Goal: Task Accomplishment & Management: Complete application form

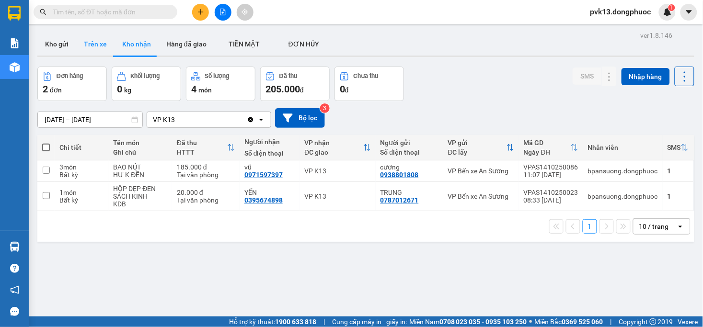
click at [88, 39] on button "Trên xe" at bounding box center [95, 44] width 38 height 23
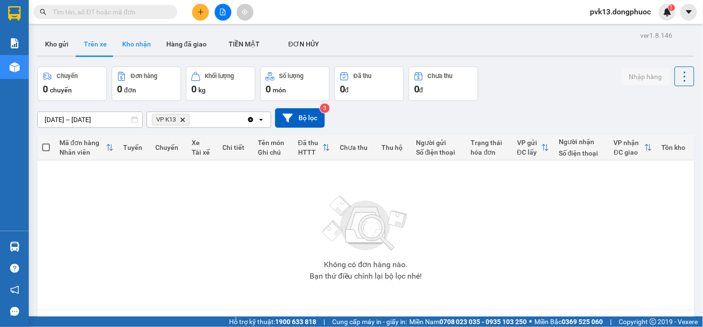
drag, startPoint x: 128, startPoint y: 36, endPoint x: 129, endPoint y: 47, distance: 10.6
click at [129, 36] on button "Kho nhận" at bounding box center [136, 44] width 44 height 23
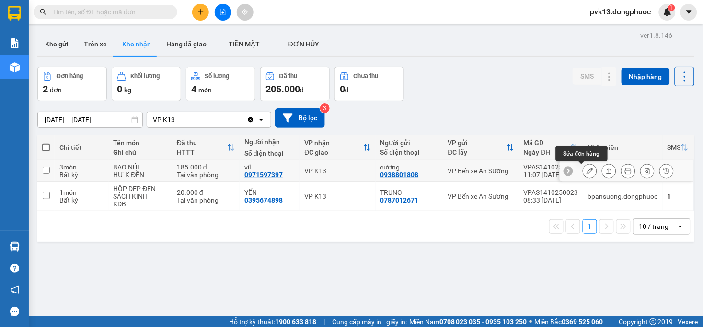
click at [586, 171] on icon at bounding box center [589, 171] width 7 height 7
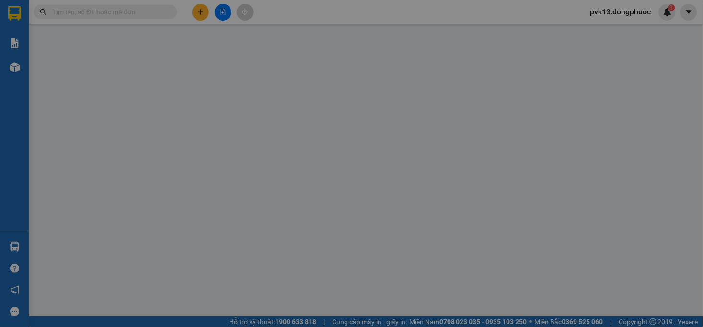
type input "0938801808"
type input "cương"
type input "0971597397"
type input "vũ"
type input "185.000"
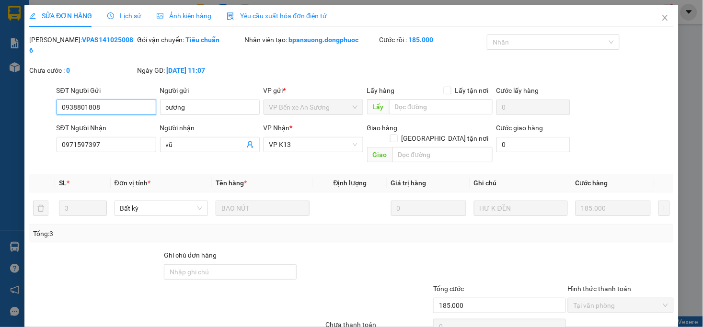
scroll to position [29, 0]
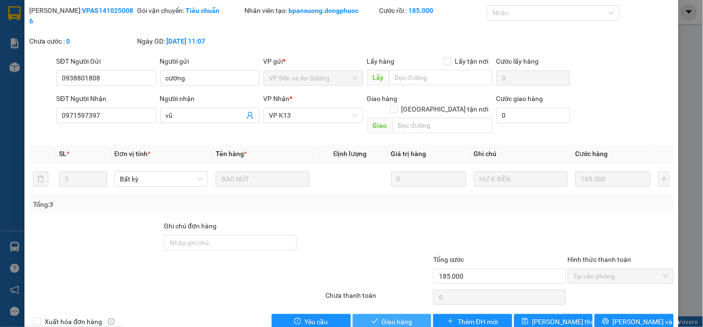
click at [374, 314] on button "Giao hàng" at bounding box center [391, 321] width 79 height 15
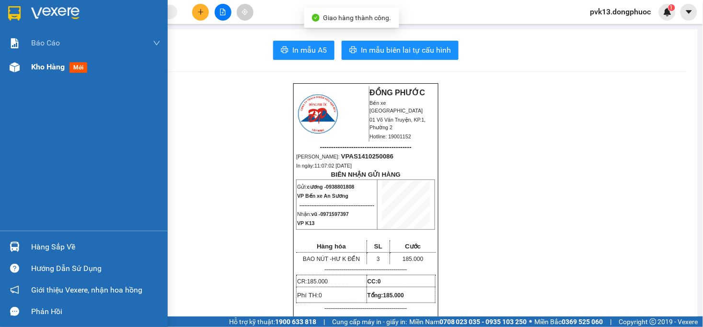
click at [42, 73] on div "Kho hàng mới" at bounding box center [95, 67] width 129 height 24
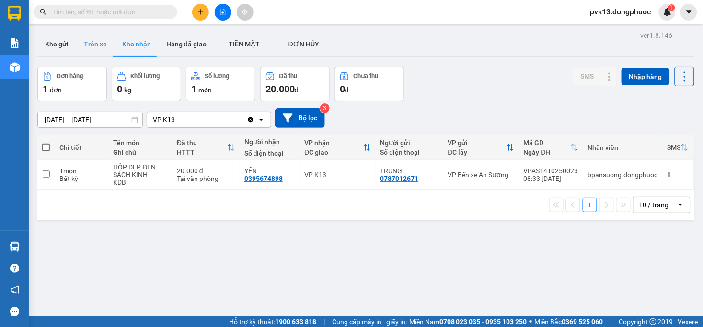
click at [79, 42] on button "Trên xe" at bounding box center [95, 44] width 38 height 23
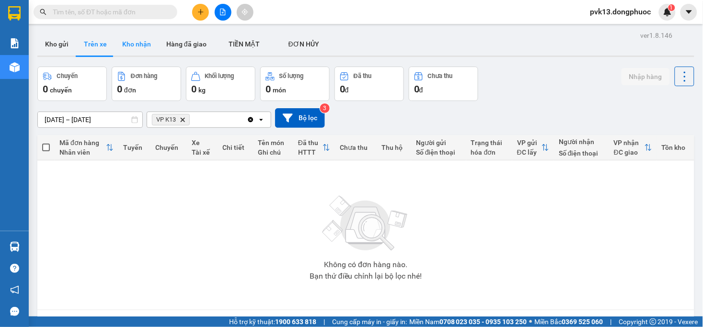
click at [136, 55] on button "Kho nhận" at bounding box center [136, 44] width 44 height 23
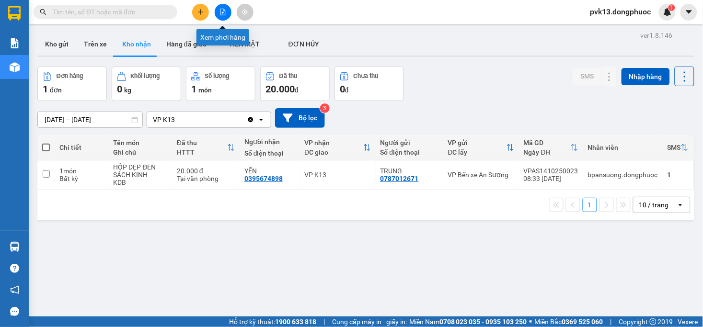
drag, startPoint x: 218, startPoint y: 5, endPoint x: 190, endPoint y: 20, distance: 32.1
click at [219, 5] on button at bounding box center [223, 12] width 17 height 17
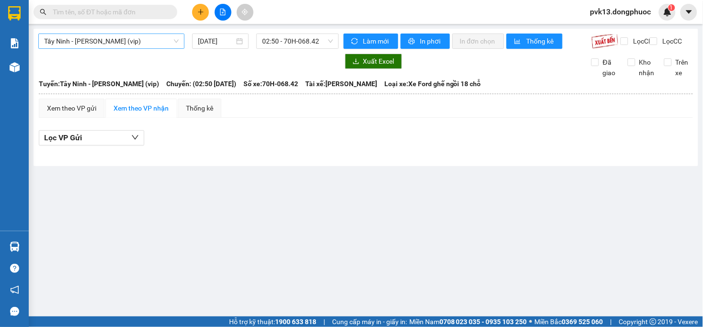
click at [151, 39] on span "Tây Ninh - [PERSON_NAME] (vip)" at bounding box center [111, 41] width 135 height 14
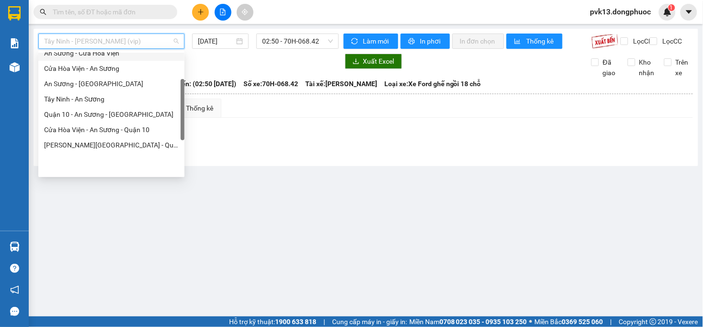
scroll to position [46, 0]
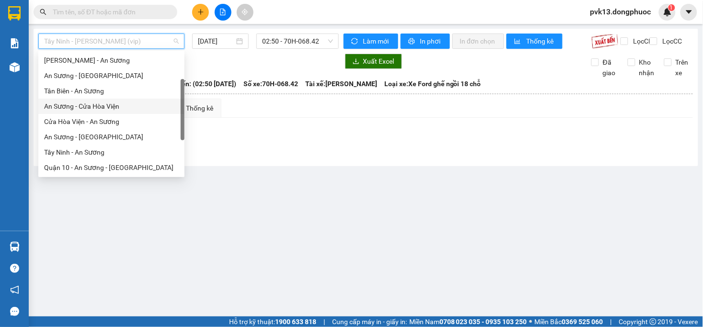
click at [110, 110] on div "An Sương - Cửa Hòa Viện" at bounding box center [111, 106] width 135 height 11
type input "[DATE]"
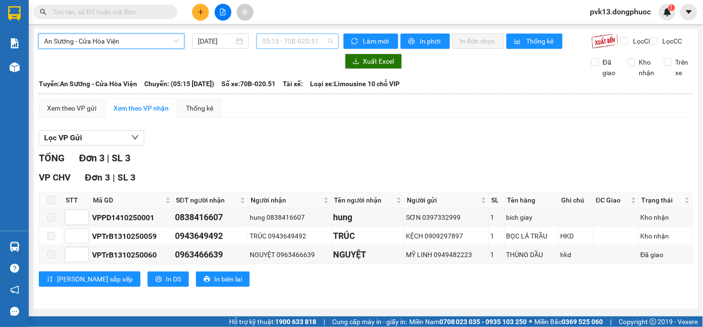
click at [284, 42] on span "05:15 - 70B-020.51" at bounding box center [297, 41] width 70 height 14
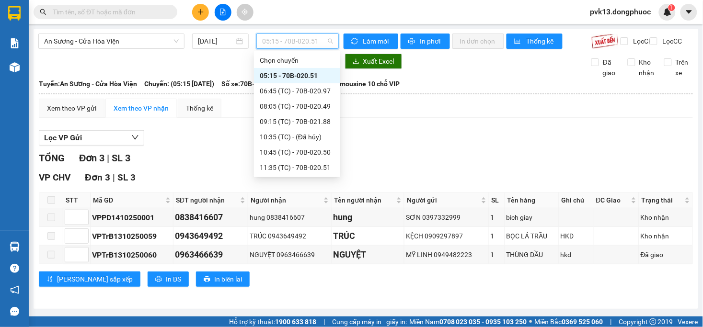
scroll to position [92, 0]
click at [304, 106] on div "13:55 (TC) - 70B-020.49" at bounding box center [297, 106] width 75 height 11
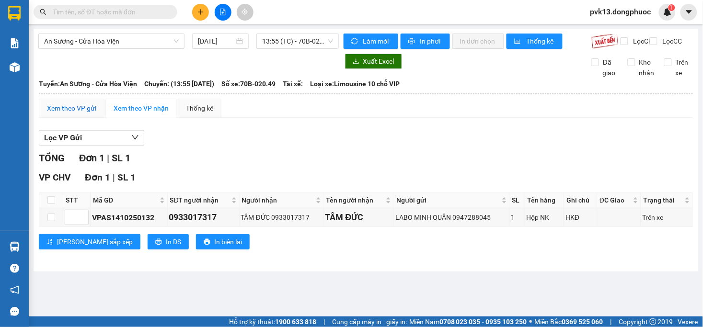
click at [85, 113] on div "Xem theo VP gửi" at bounding box center [71, 108] width 49 height 11
click at [116, 113] on div "Xem theo VP nhận" at bounding box center [140, 108] width 55 height 11
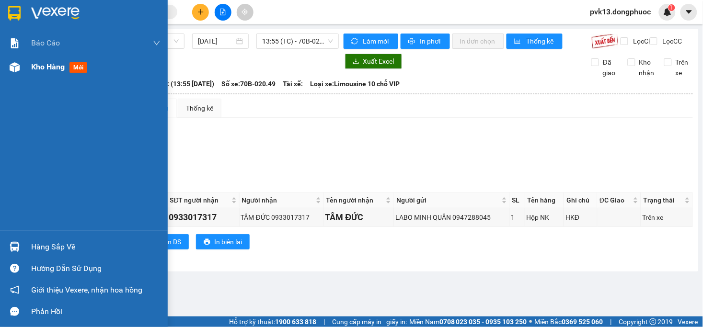
click at [35, 76] on div "Kho hàng mới" at bounding box center [95, 67] width 129 height 24
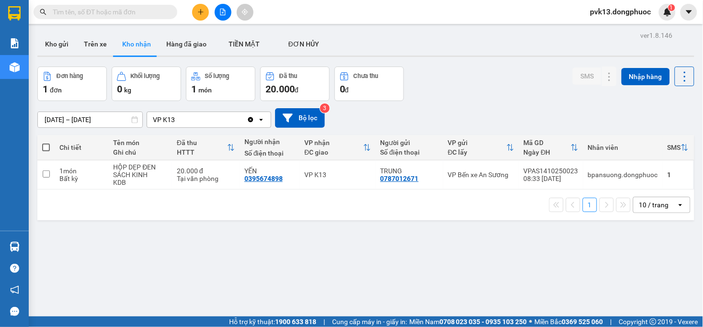
click at [239, 271] on div "ver 1.8.146 Kho gửi Trên xe Kho nhận Hàng đã giao TIỀN MẶT ĐƠN HỦY Đơn hàng 1…" at bounding box center [366, 192] width 664 height 327
click at [126, 13] on input "text" at bounding box center [109, 12] width 113 height 11
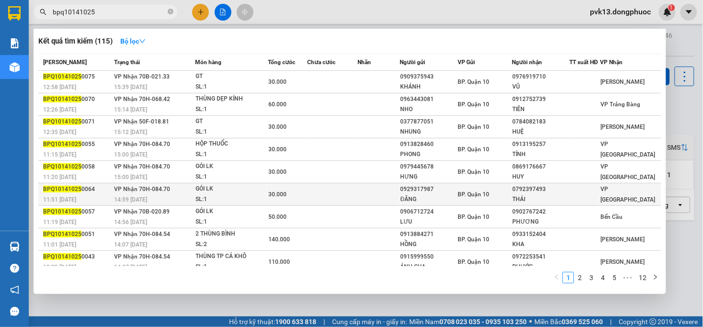
scroll to position [36, 0]
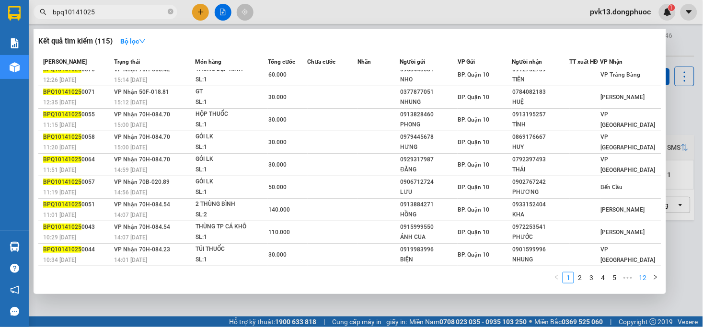
type input "bpq10141025"
click at [644, 275] on link "12" at bounding box center [641, 277] width 13 height 11
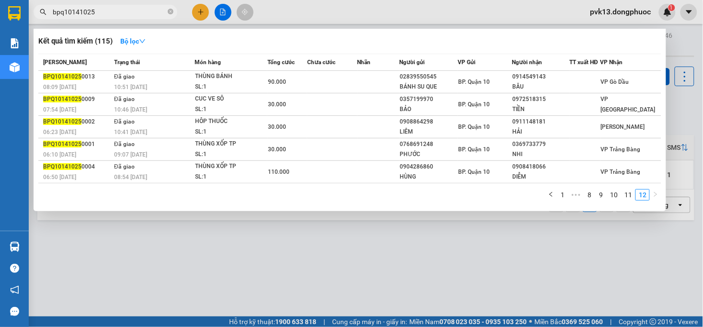
scroll to position [0, 0]
click at [613, 194] on link "10" at bounding box center [613, 195] width 13 height 11
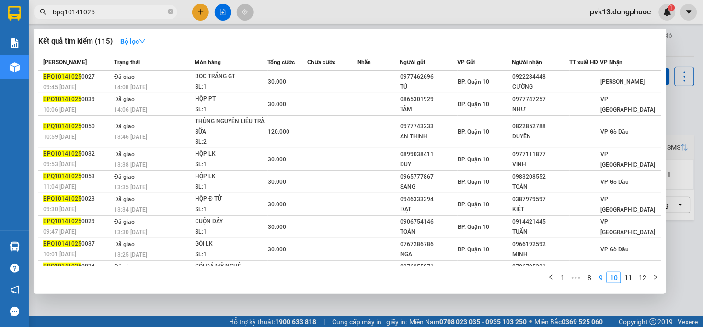
click at [604, 276] on link "9" at bounding box center [600, 277] width 11 height 11
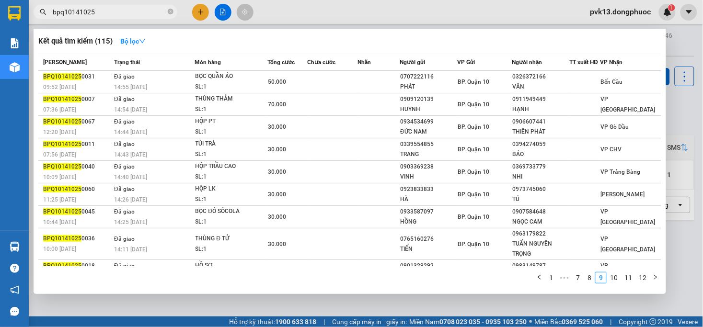
scroll to position [45, 0]
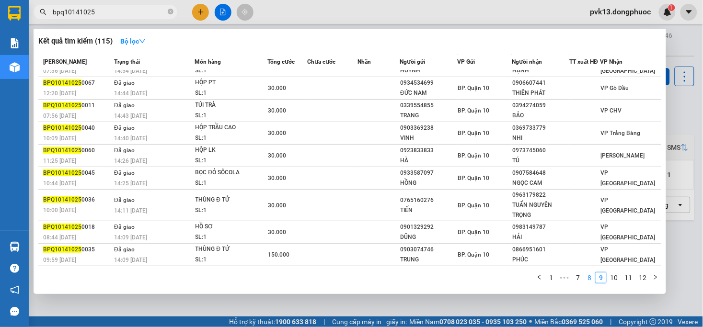
click at [590, 282] on link "8" at bounding box center [589, 277] width 11 height 11
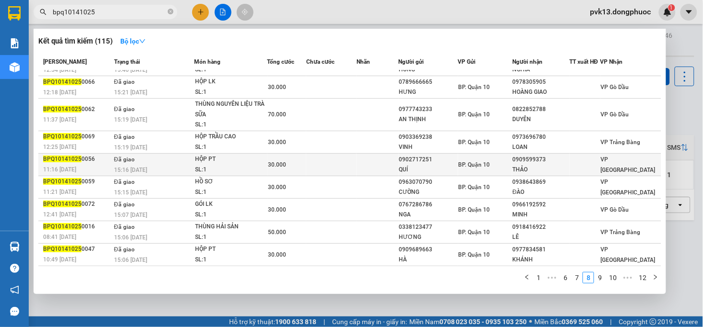
scroll to position [0, 0]
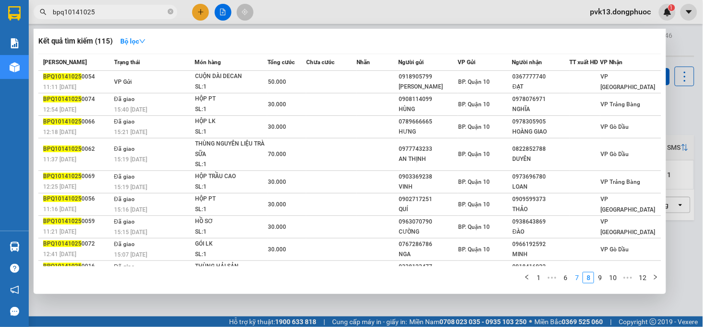
click at [575, 278] on link "7" at bounding box center [576, 277] width 11 height 11
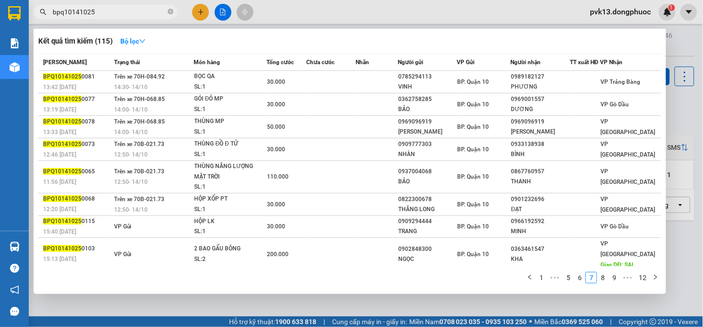
scroll to position [55, 0]
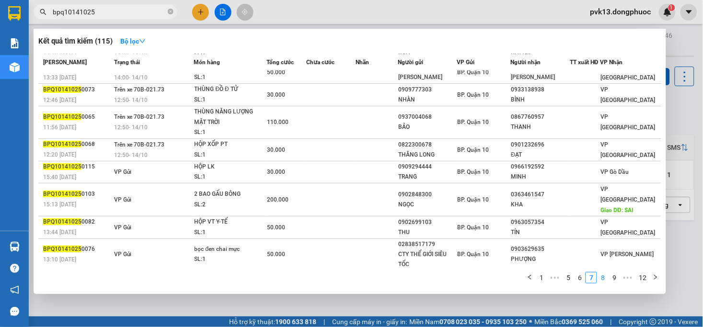
click at [600, 279] on link "8" at bounding box center [602, 277] width 11 height 11
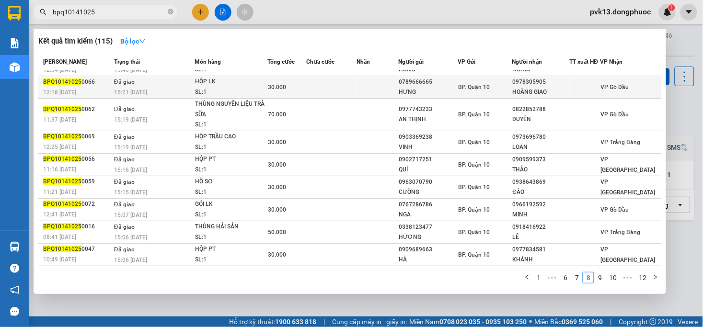
scroll to position [0, 0]
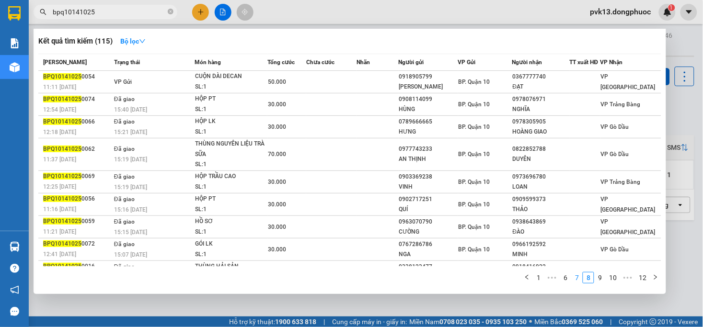
click at [577, 280] on link "7" at bounding box center [576, 277] width 11 height 11
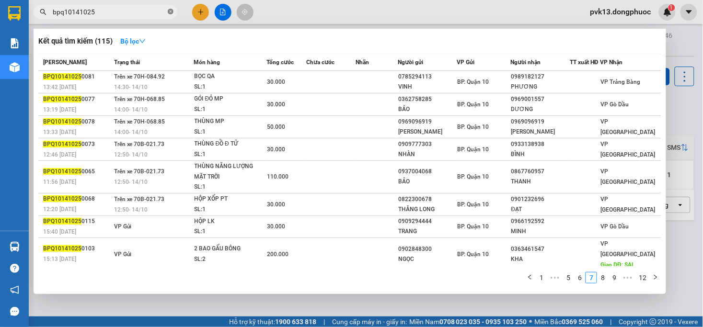
click at [169, 12] on icon "close-circle" at bounding box center [171, 12] width 6 height 6
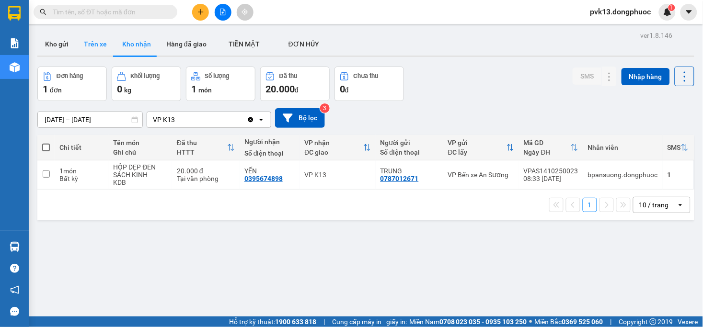
drag, startPoint x: 90, startPoint y: 44, endPoint x: 76, endPoint y: 35, distance: 16.3
click at [90, 44] on button "Trên xe" at bounding box center [95, 44] width 38 height 23
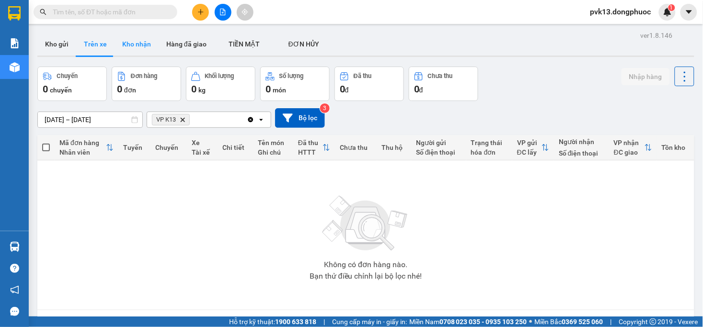
click at [134, 40] on button "Kho nhận" at bounding box center [136, 44] width 44 height 23
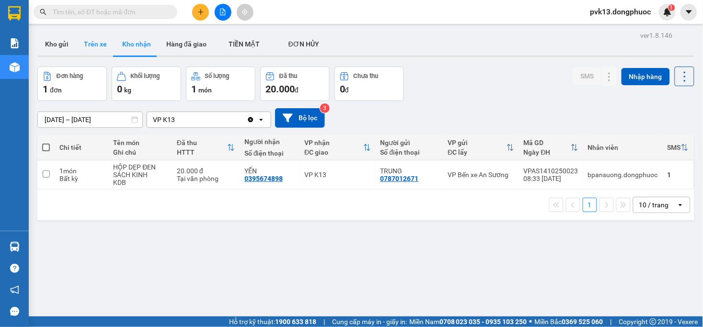
click at [93, 35] on button "Trên xe" at bounding box center [95, 44] width 38 height 23
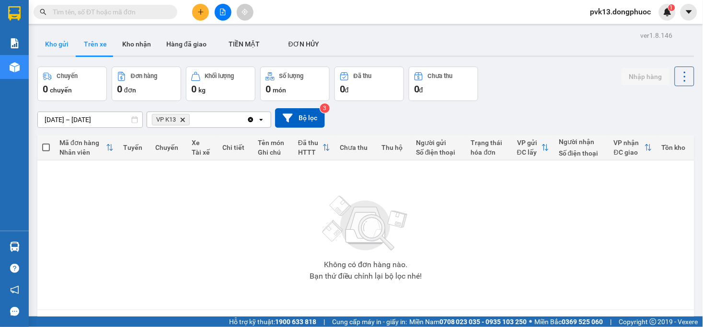
click at [59, 42] on button "Kho gửi" at bounding box center [56, 44] width 39 height 23
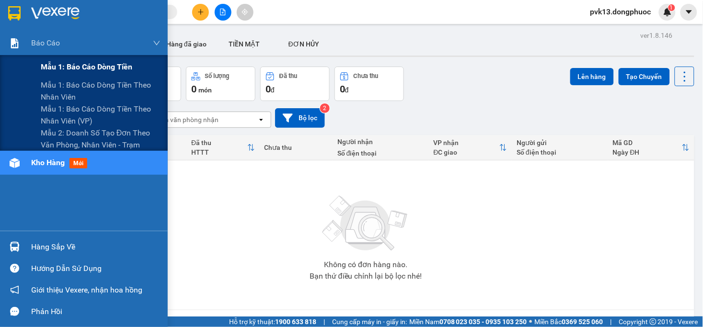
click at [51, 63] on span "Mẫu 1: Báo cáo dòng tiền" at bounding box center [86, 67] width 91 height 12
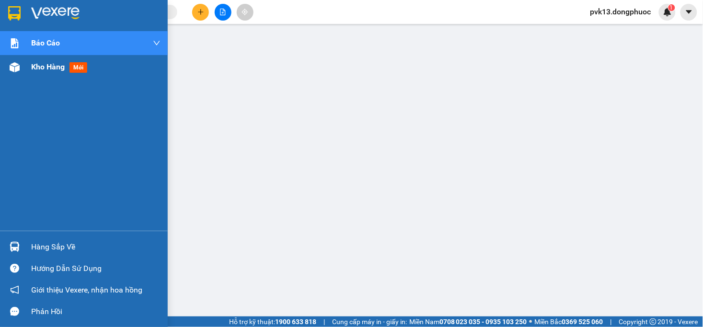
click at [34, 75] on div "Kho hàng mới" at bounding box center [95, 67] width 129 height 24
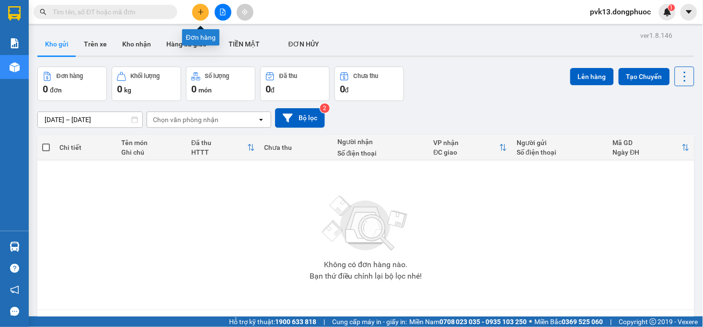
click at [199, 8] on button at bounding box center [200, 12] width 17 height 17
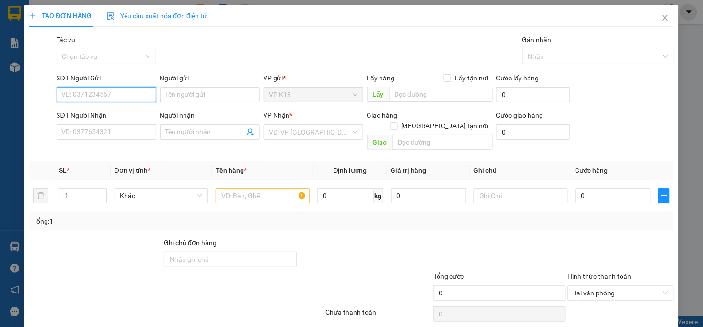
click at [101, 93] on input "SĐT Người Gửi" at bounding box center [107, 94] width 100 height 15
click at [97, 91] on input "SĐT Người Gửi" at bounding box center [107, 94] width 100 height 15
click at [73, 115] on div "0963904865 - [PERSON_NAME]" at bounding box center [108, 114] width 94 height 11
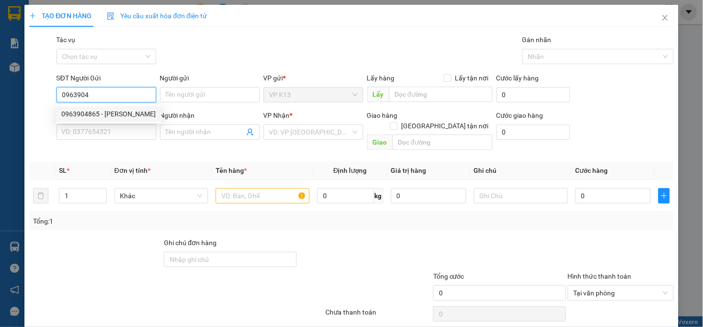
type input "0963904865"
type input "THẢO"
type input "0906014394"
type input "hà"
type input "75.000"
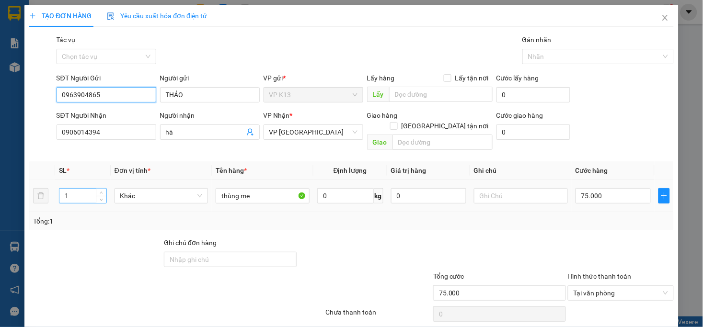
type input "0963904865"
click at [83, 190] on input "1" at bounding box center [82, 196] width 46 height 14
type input "2"
click at [620, 188] on input "75.000" at bounding box center [612, 195] width 75 height 15
type input "0"
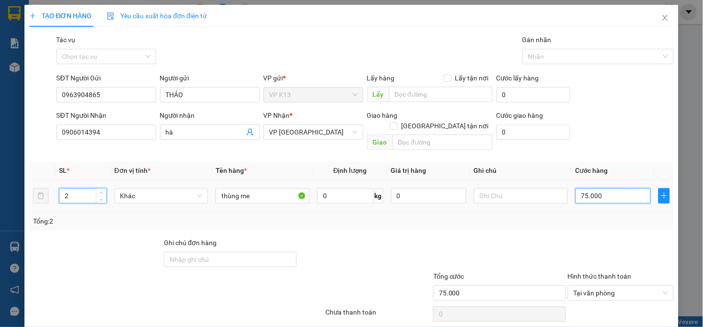
type input "0"
type input "1"
type input "01"
type input "12"
type input "012"
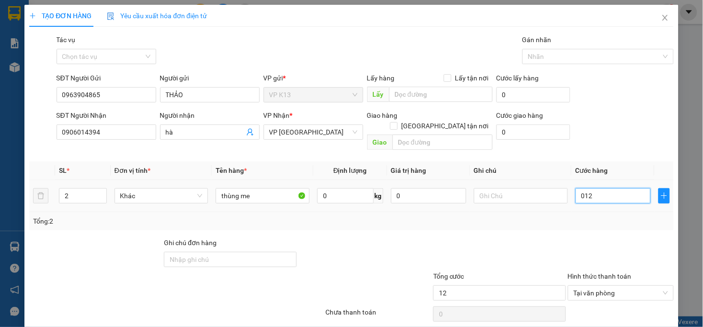
type input "120"
type input "01.200"
type input "120"
type input "0.120"
type input "12"
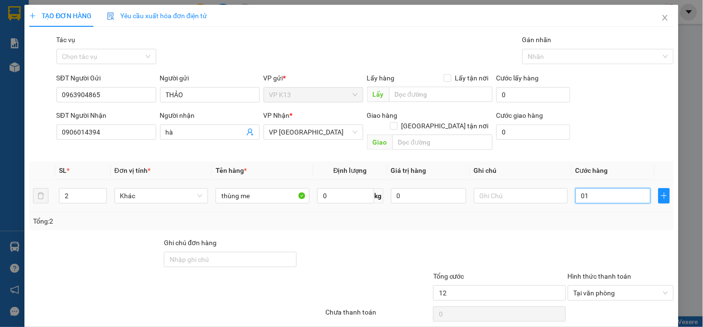
type input "0"
click at [575, 188] on input "0" at bounding box center [612, 195] width 75 height 15
type input "10"
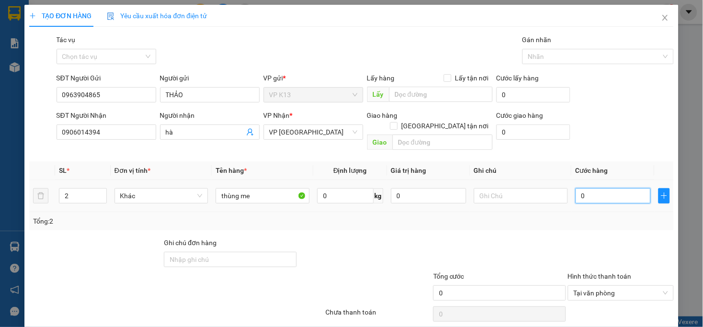
type input "10"
type input "120"
type input "1.200"
type input "12.000"
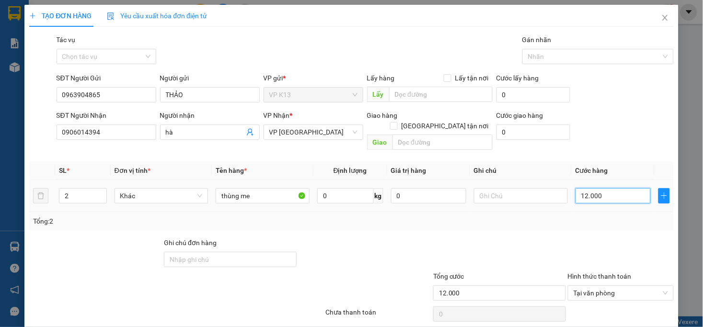
type input "120.000"
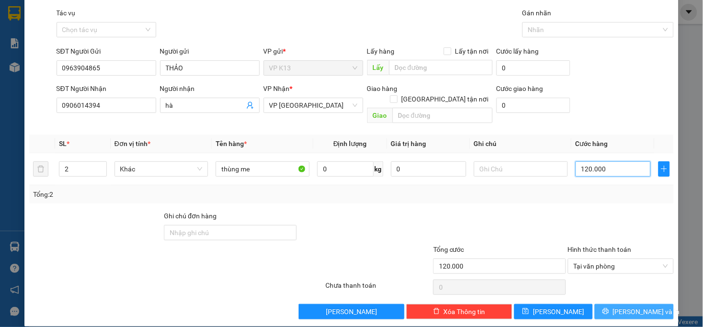
type input "120.000"
click at [618, 306] on span "[PERSON_NAME] và In" at bounding box center [646, 311] width 67 height 11
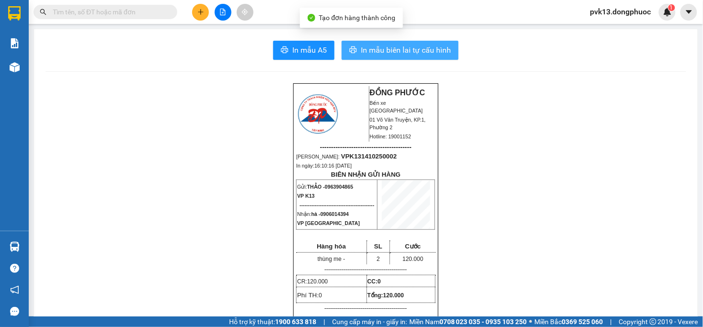
click at [401, 46] on span "In mẫu biên lai tự cấu hình" at bounding box center [406, 50] width 90 height 12
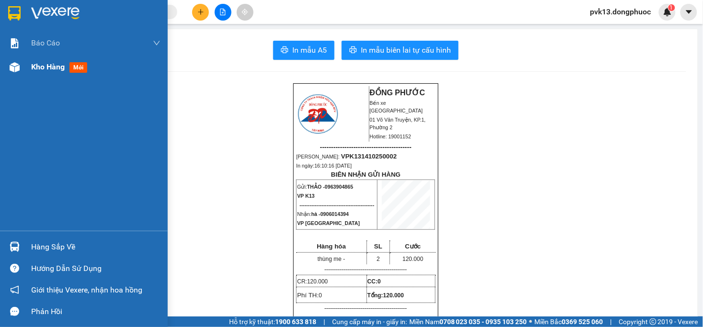
click at [23, 67] on div "Kho hàng mới" at bounding box center [84, 67] width 168 height 24
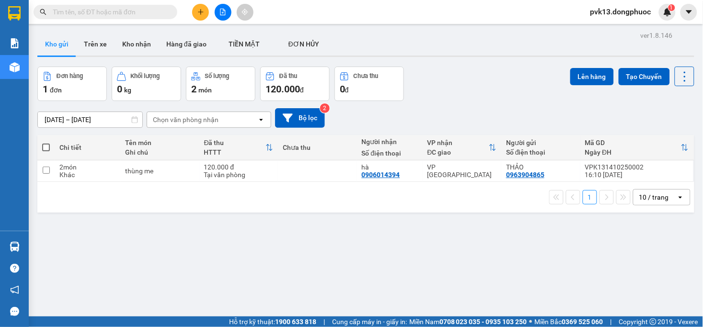
click at [271, 159] on th "Đã thu HTTT" at bounding box center [238, 147] width 79 height 25
click at [278, 171] on td at bounding box center [317, 171] width 79 height 22
checkbox input "true"
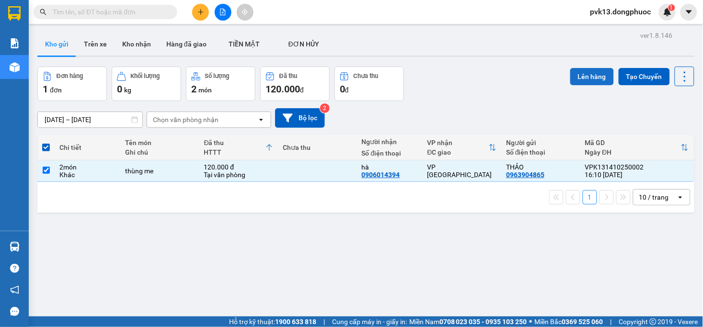
click at [578, 78] on button "Lên hàng" at bounding box center [592, 76] width 44 height 17
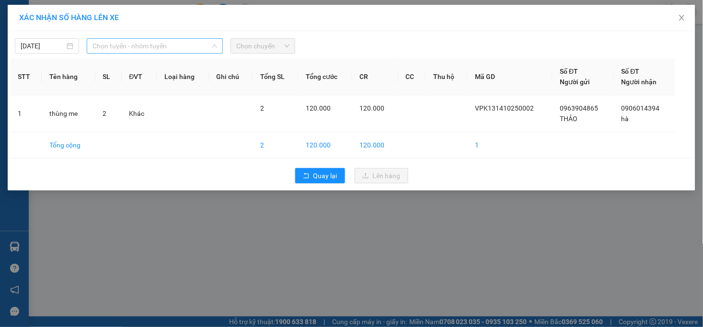
click at [125, 50] on span "Chọn tuyến - nhóm tuyến" at bounding box center [154, 46] width 125 height 14
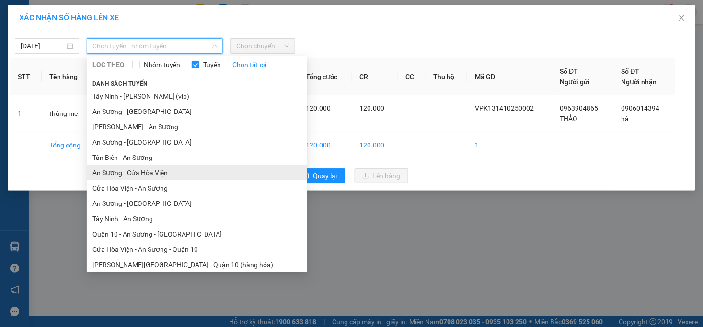
scroll to position [34, 0]
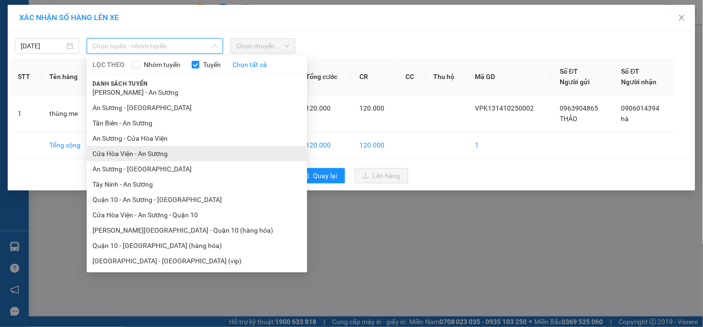
click at [128, 151] on li "Cửa Hòa Viện - An Sương" at bounding box center [197, 153] width 220 height 15
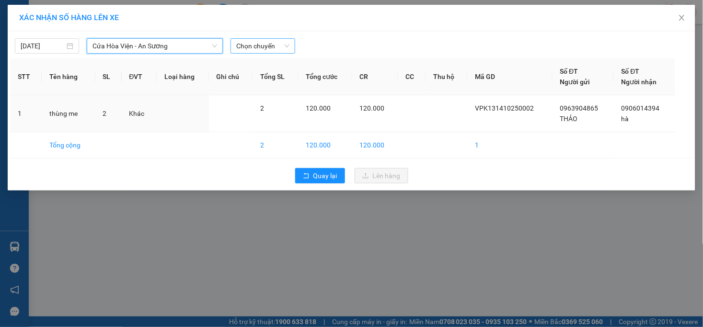
click at [267, 41] on span "Chọn chuyến" at bounding box center [262, 46] width 53 height 14
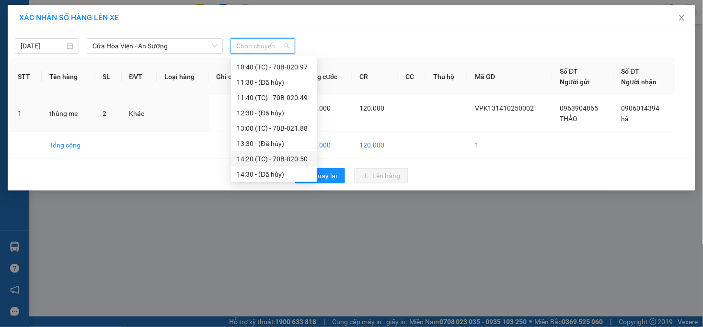
scroll to position [276, 0]
click at [270, 175] on div "17:00 - 70B-020.97" at bounding box center [274, 172] width 75 height 11
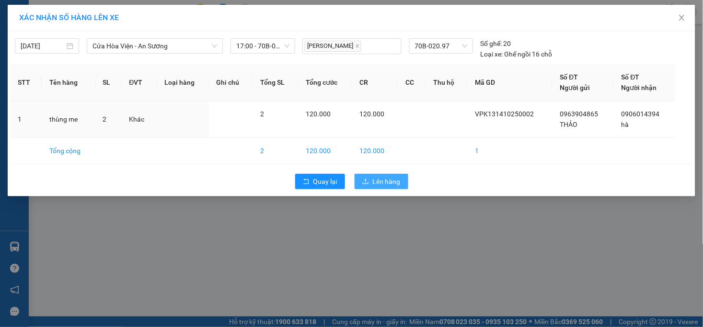
click at [390, 182] on span "Lên hàng" at bounding box center [387, 181] width 28 height 11
